Goal: Information Seeking & Learning: Find specific page/section

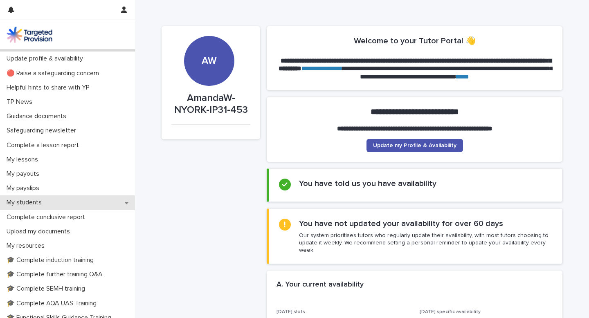
scroll to position [57, 0]
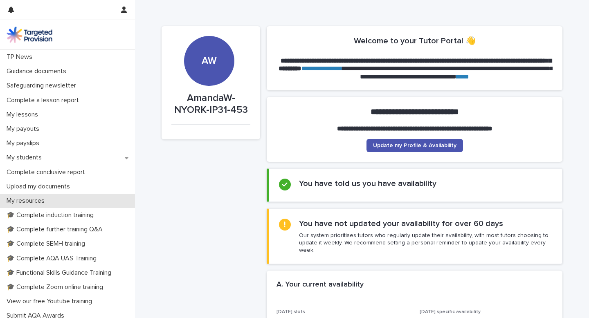
click at [38, 203] on p "My resources" at bounding box center [27, 201] width 48 height 8
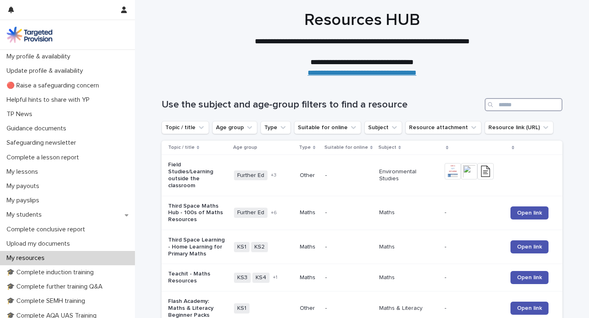
click at [520, 106] on input "Search" at bounding box center [524, 104] width 78 height 13
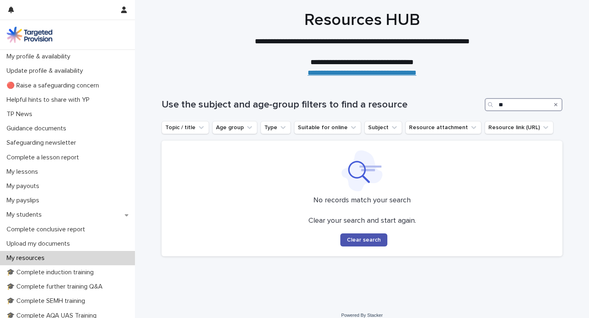
type input "*"
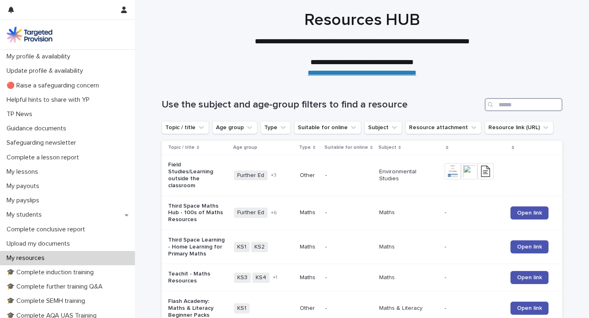
click at [502, 102] on input "Search" at bounding box center [524, 104] width 78 height 13
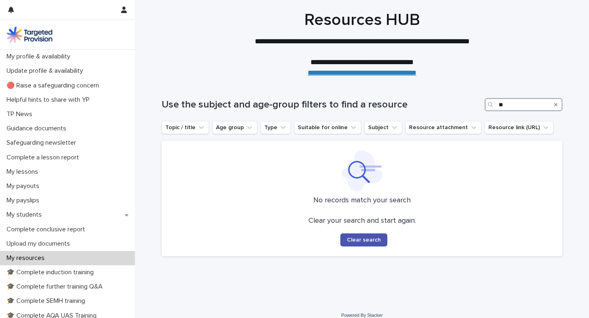
type input "*"
type input "**********"
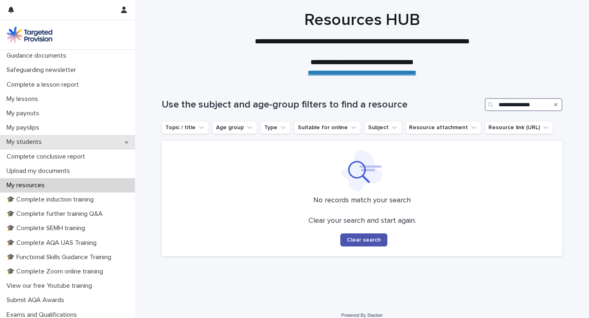
scroll to position [149, 0]
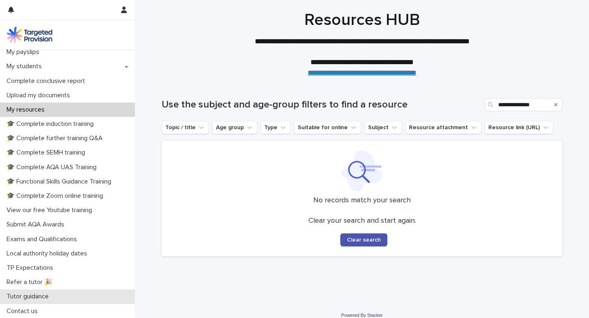
click at [38, 297] on p "Tutor guidance" at bounding box center [29, 297] width 52 height 8
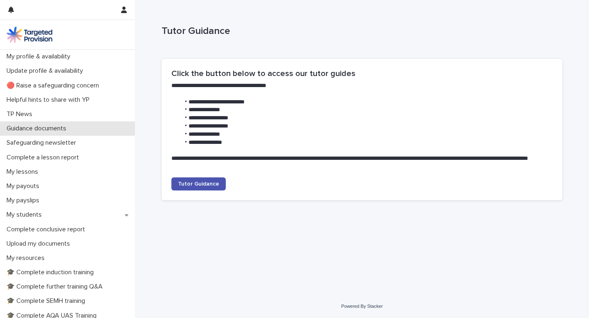
click at [34, 126] on p "Guidance documents" at bounding box center [38, 129] width 70 height 8
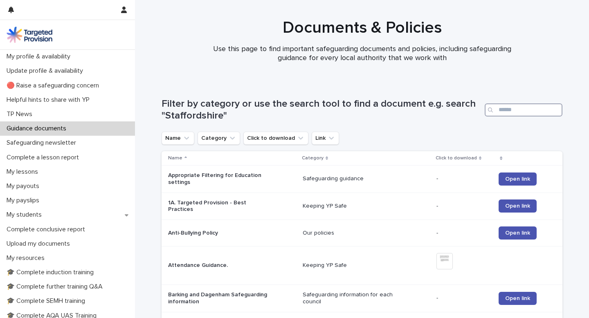
click at [506, 112] on input "Search" at bounding box center [524, 109] width 78 height 13
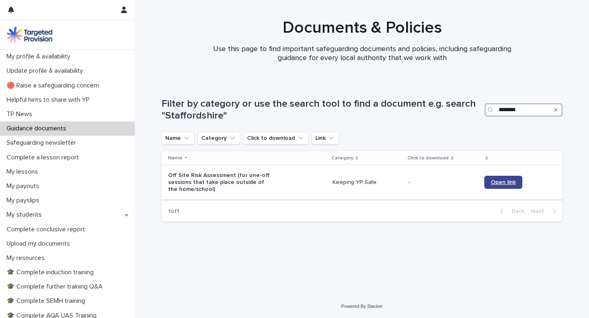
type input "********"
click at [510, 182] on span "Open link" at bounding box center [503, 183] width 25 height 6
